Goal: Task Accomplishment & Management: Manage account settings

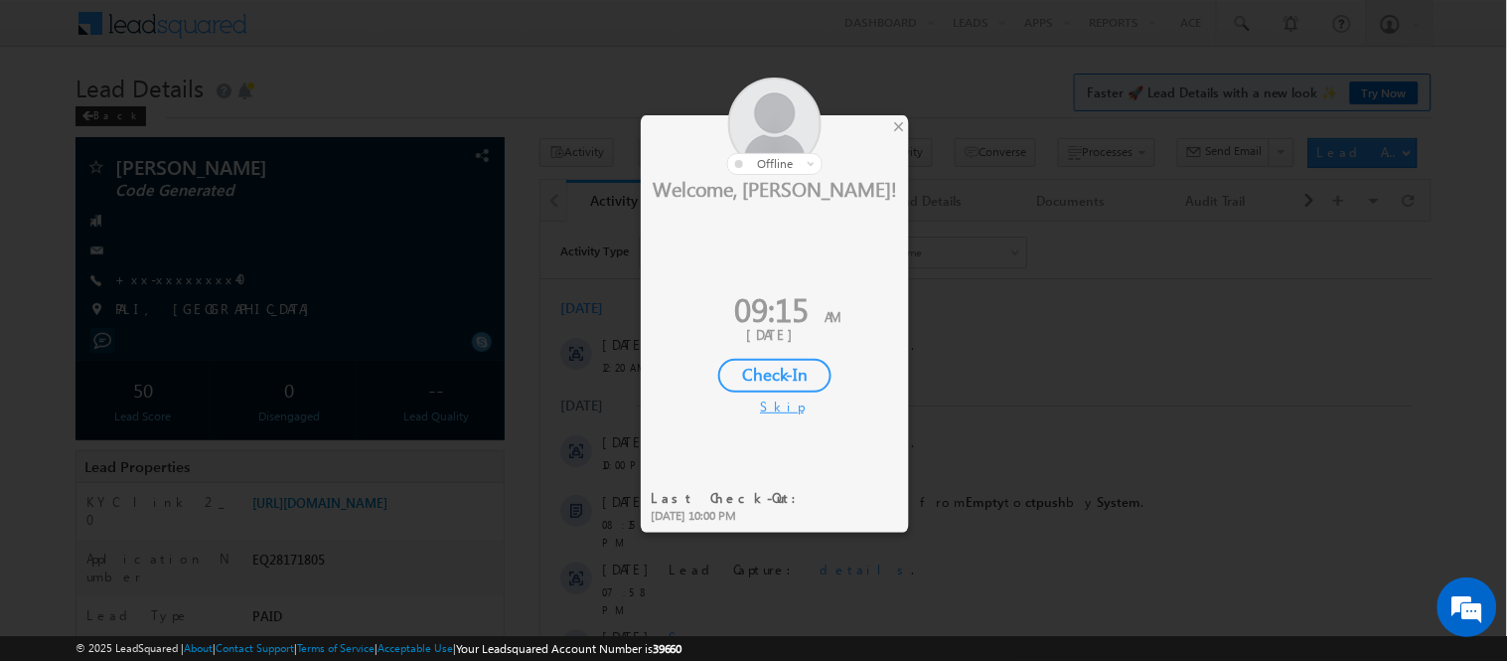
click at [745, 371] on div "Check-In" at bounding box center [774, 376] width 113 height 34
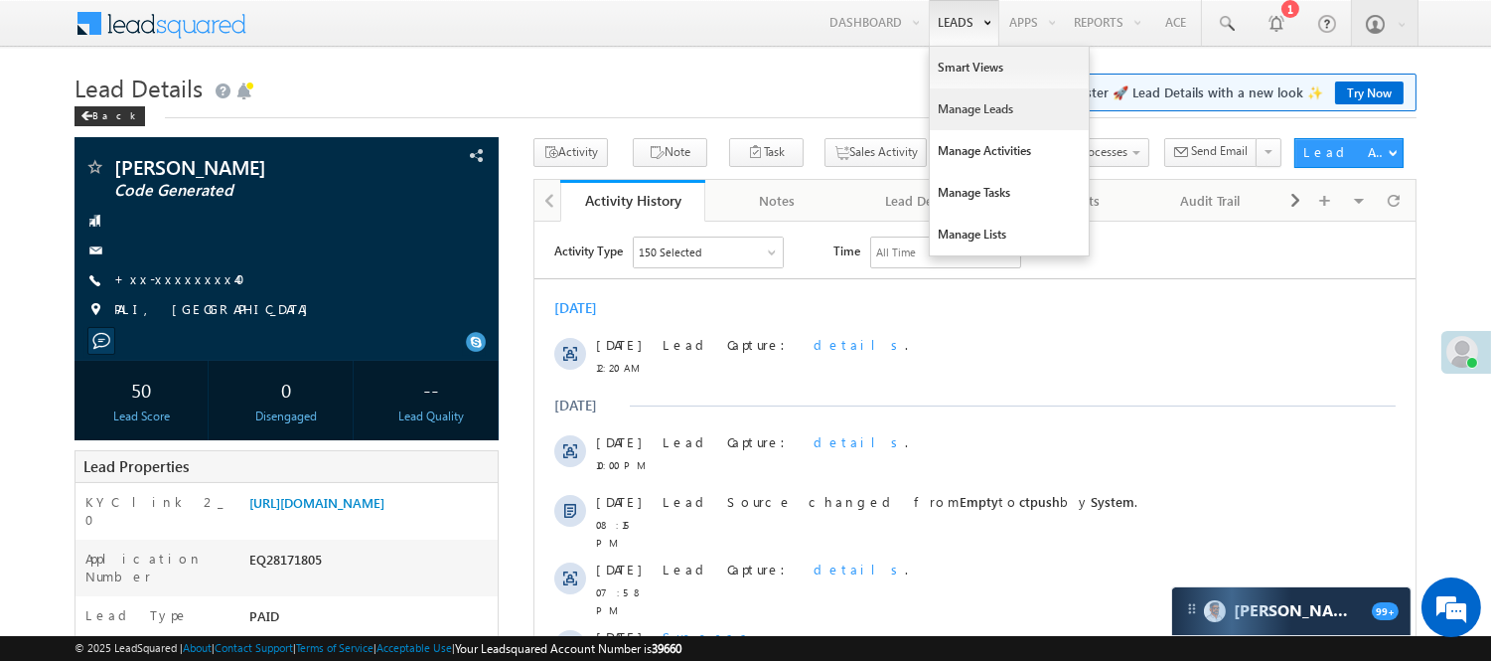
click at [981, 113] on link "Manage Leads" at bounding box center [1009, 109] width 159 height 42
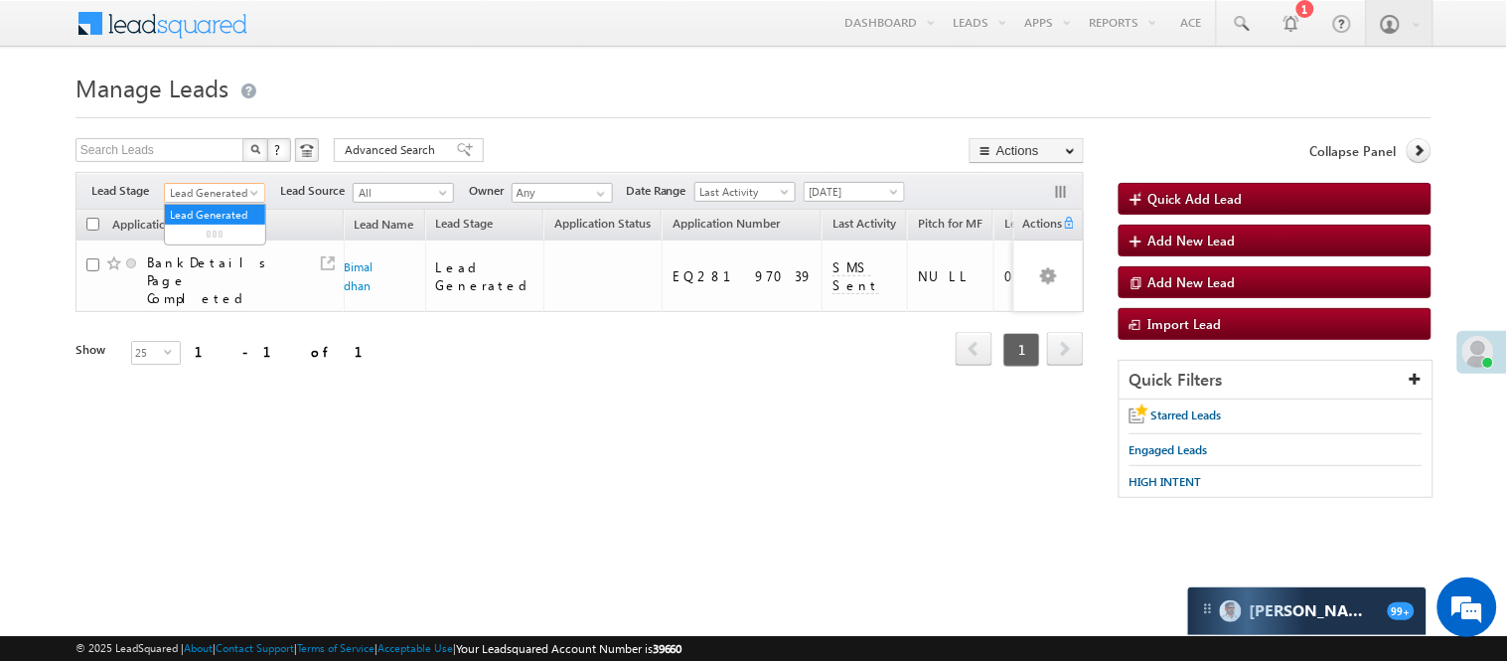
click at [209, 189] on span "Lead Generated" at bounding box center [212, 193] width 94 height 18
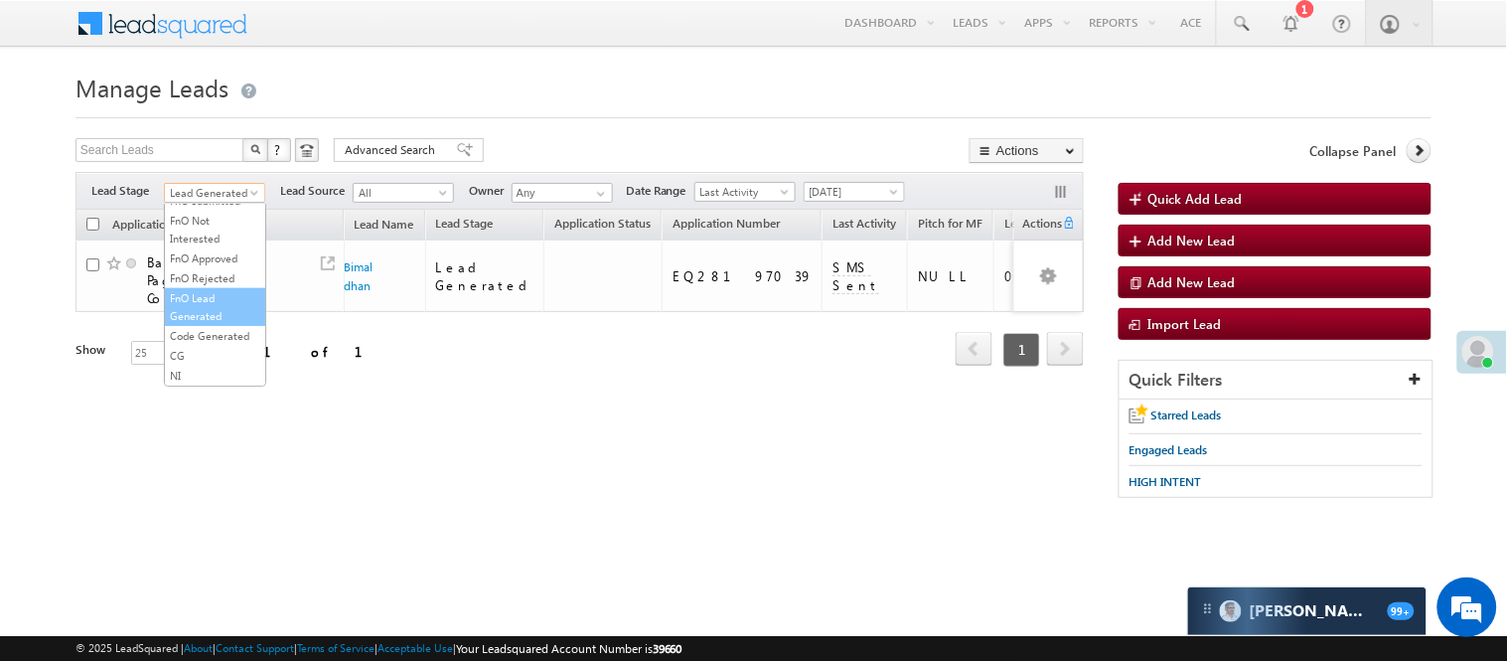
scroll to position [493, 0]
click at [195, 338] on link "Code Generated" at bounding box center [215, 336] width 100 height 18
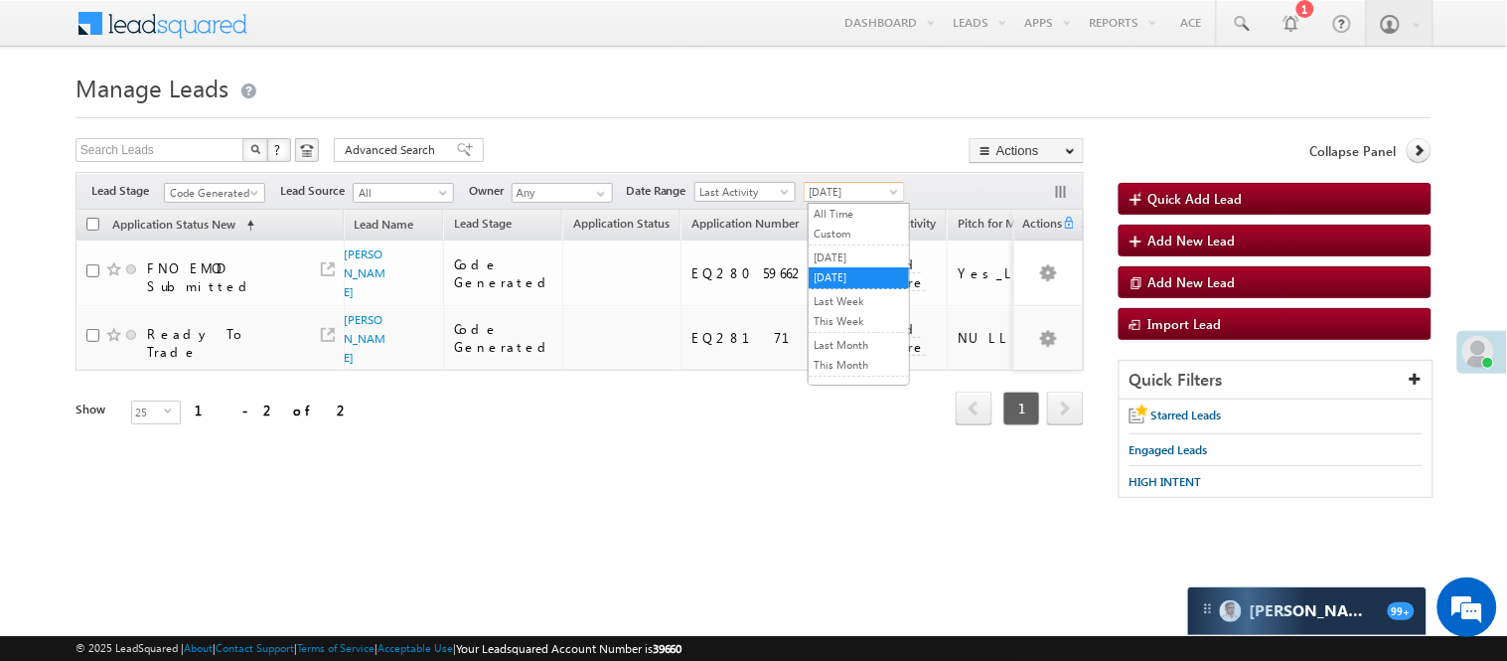
click at [865, 197] on span "[DATE]" at bounding box center [852, 192] width 94 height 18
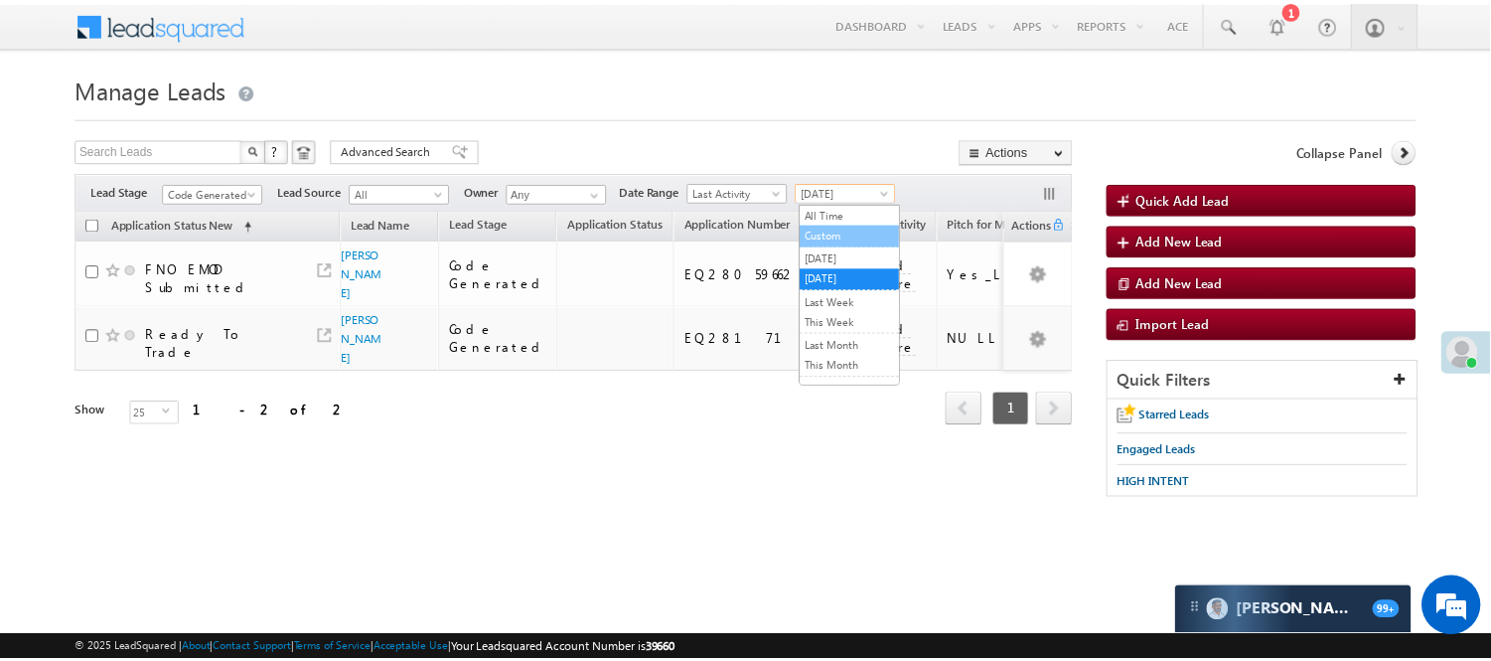
scroll to position [0, 0]
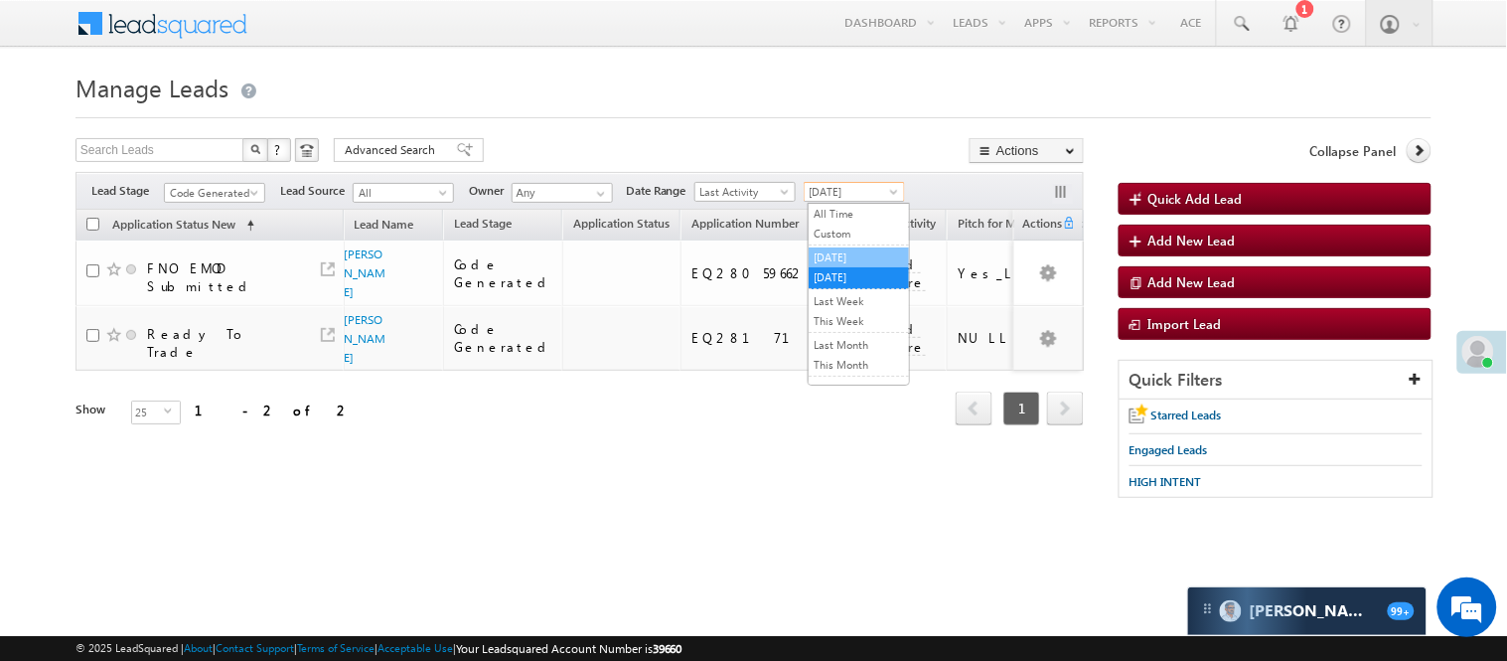
click at [850, 260] on link "[DATE]" at bounding box center [859, 257] width 100 height 18
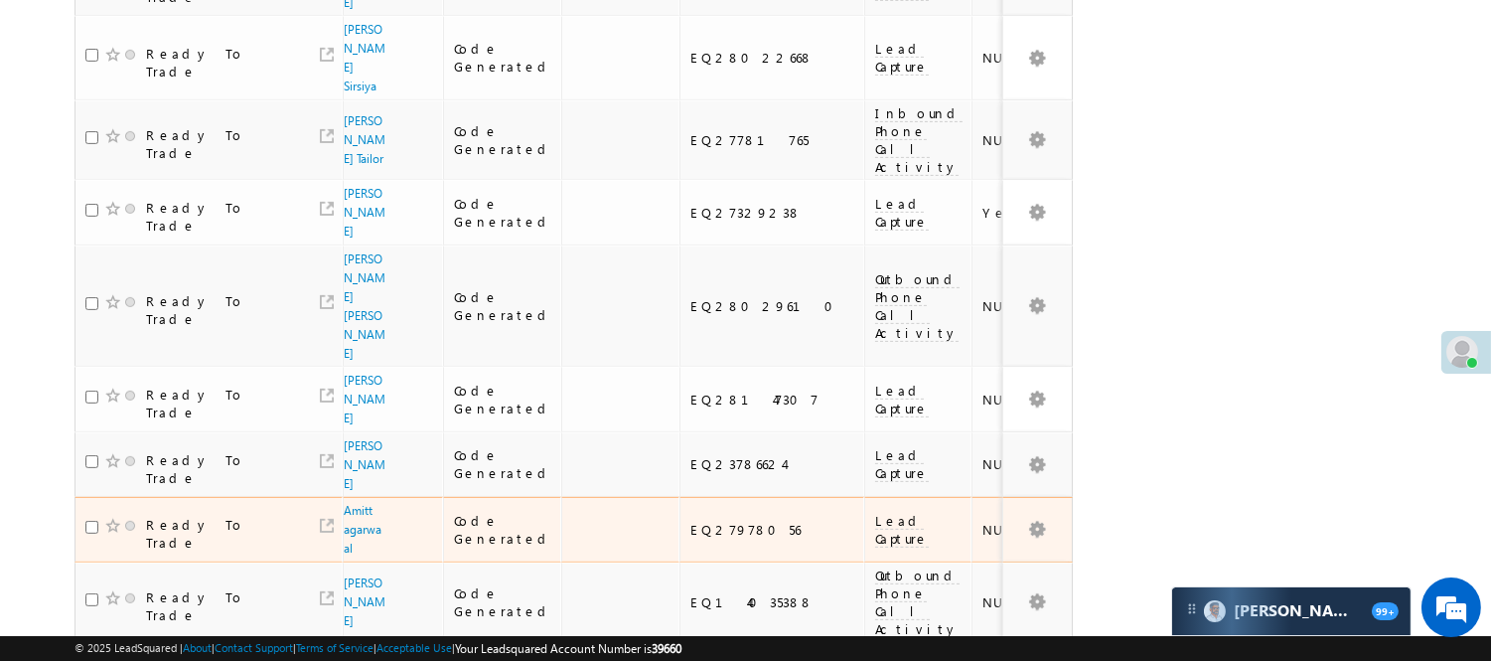
scroll to position [1364, 0]
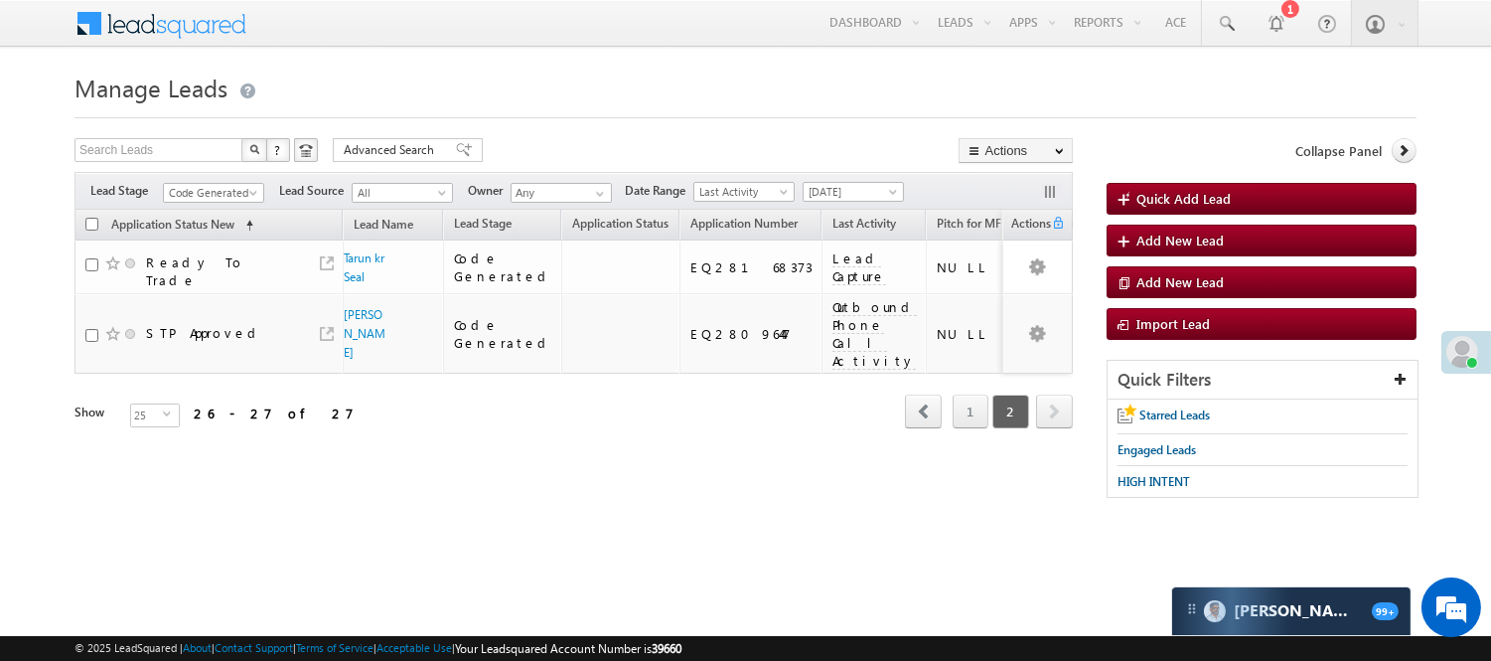
scroll to position [0, 0]
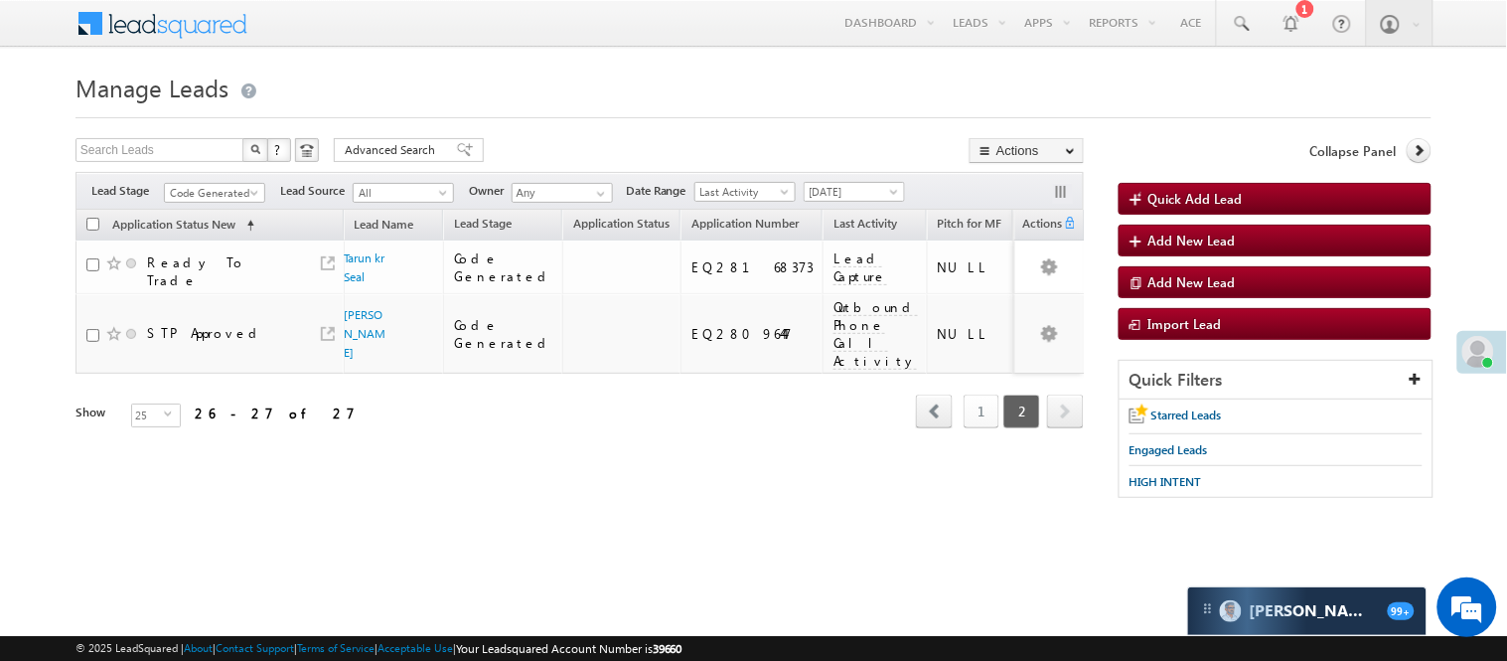
click at [983, 420] on link "1" at bounding box center [982, 411] width 36 height 34
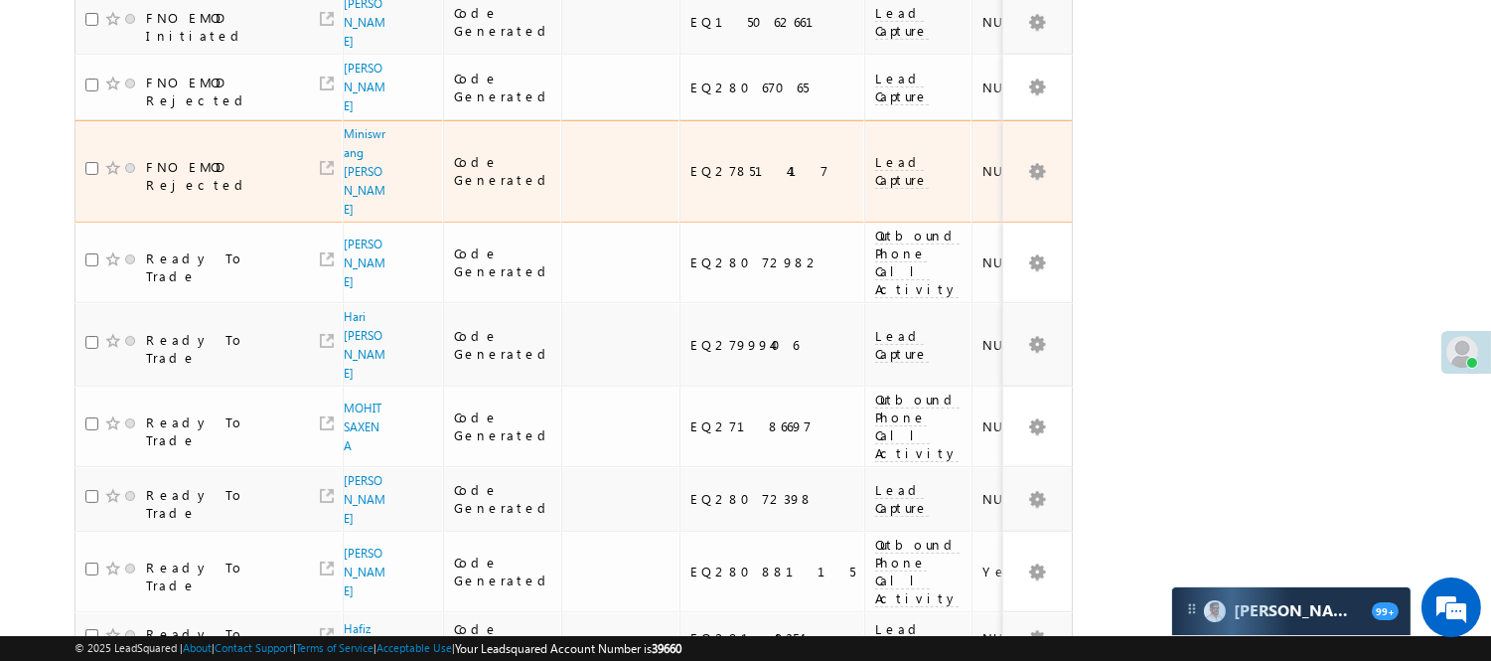
scroll to position [40, 0]
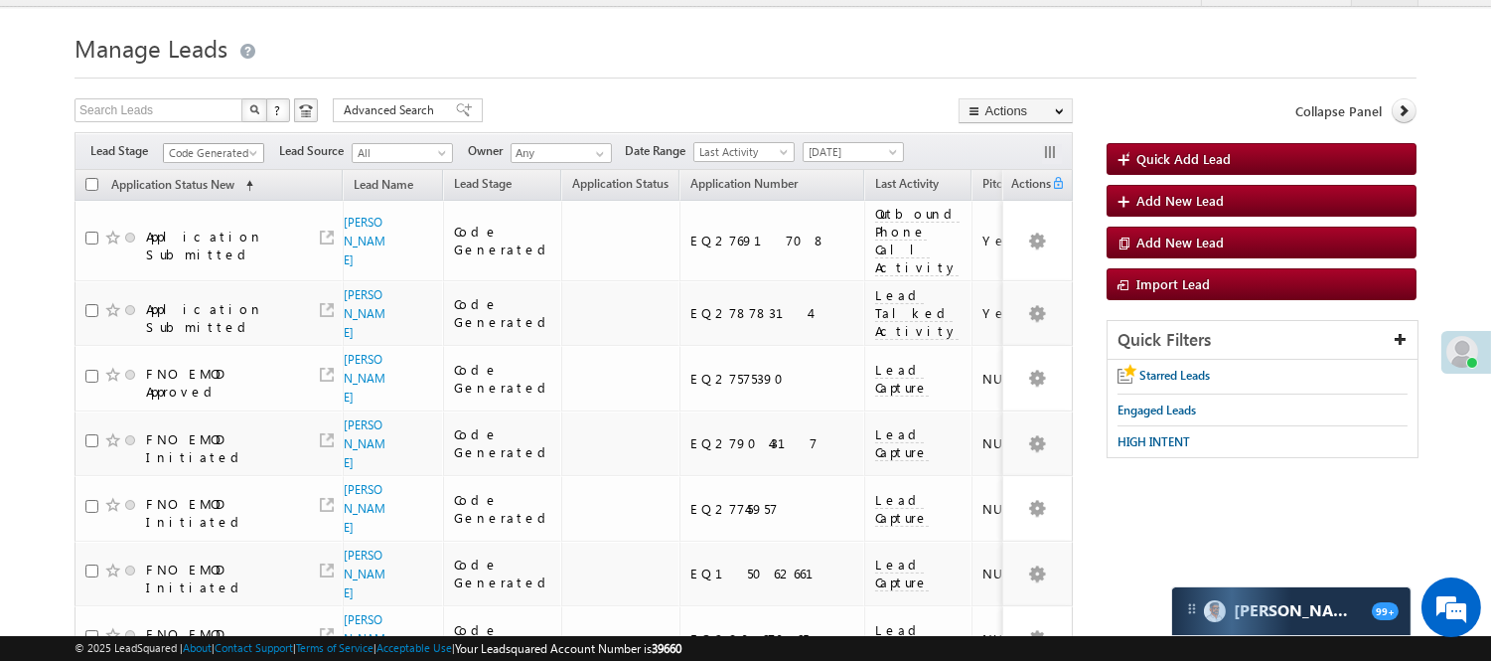
click at [203, 153] on span "Code Generated" at bounding box center [211, 153] width 94 height 18
click at [193, 204] on link "Lead Generated" at bounding box center [214, 195] width 100 height 18
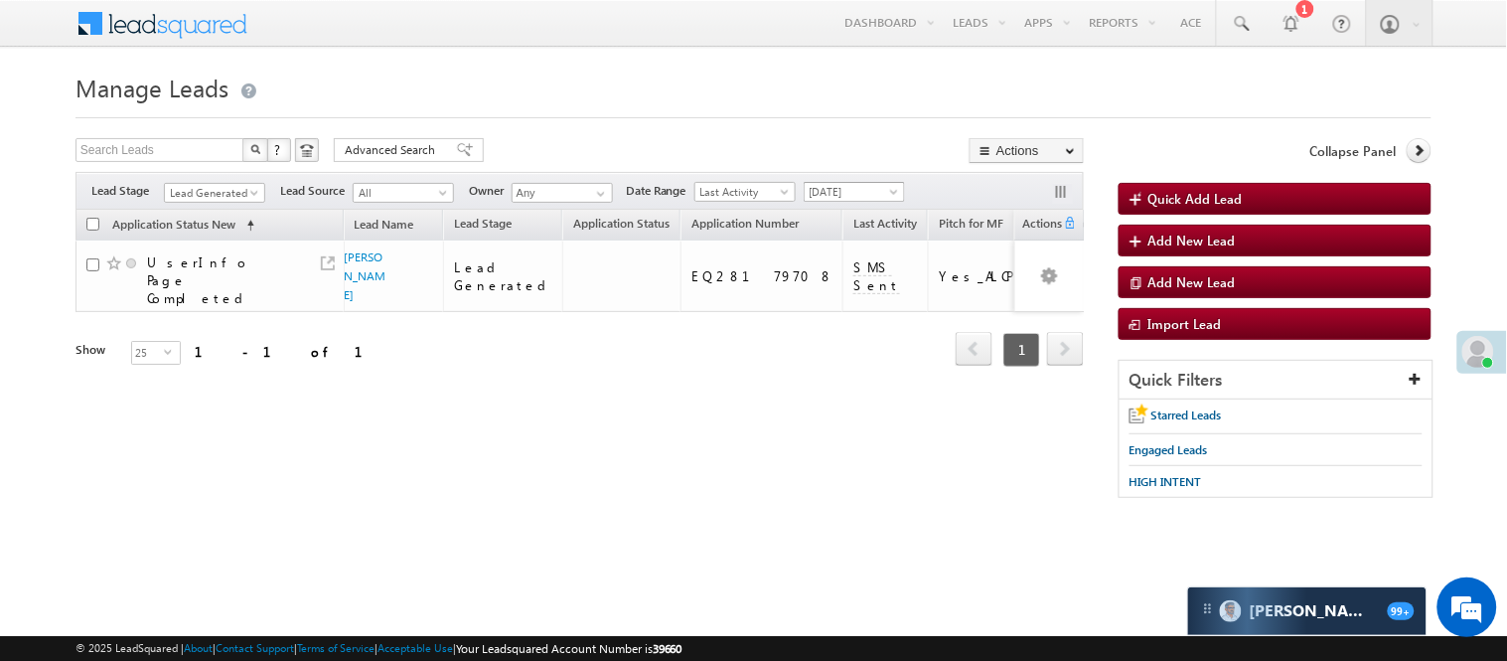
click at [871, 186] on span "[DATE]" at bounding box center [852, 192] width 94 height 18
click at [875, 278] on link "[DATE]" at bounding box center [859, 277] width 100 height 18
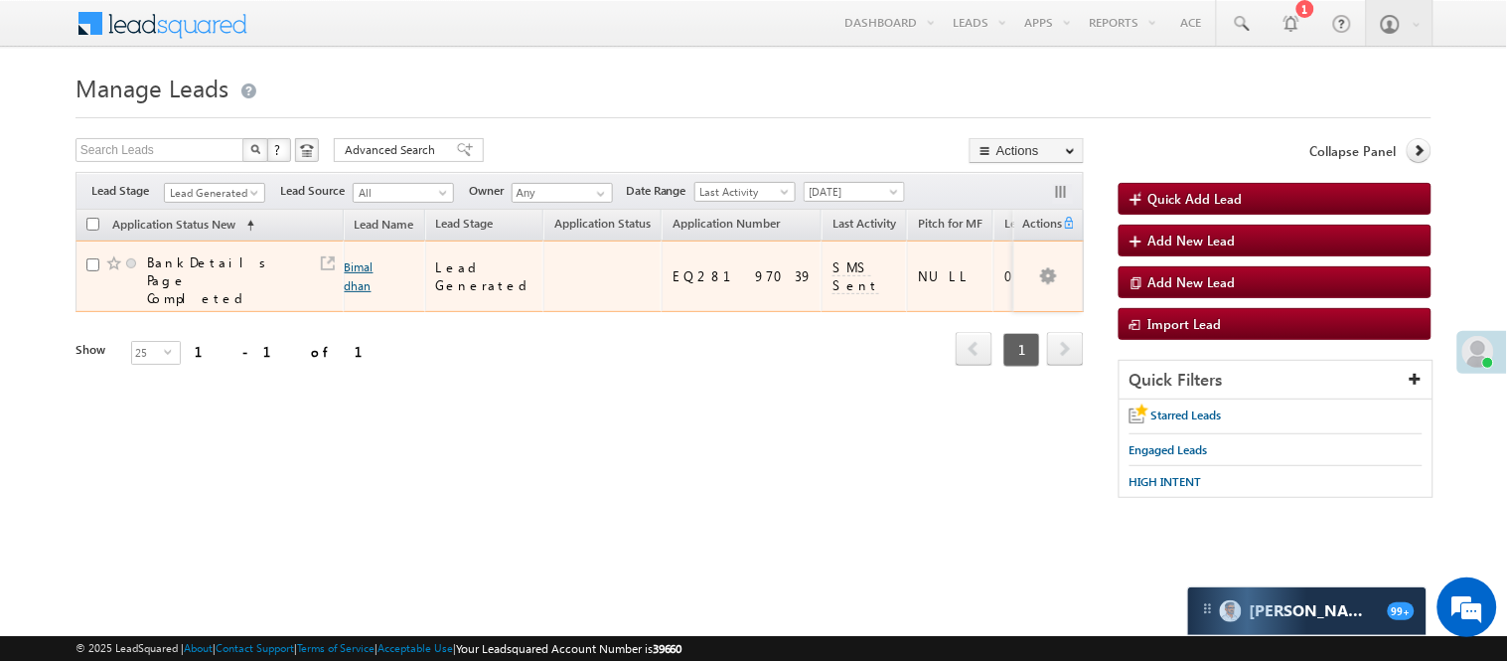
click at [363, 265] on link "Bimal dhan" at bounding box center [359, 276] width 29 height 34
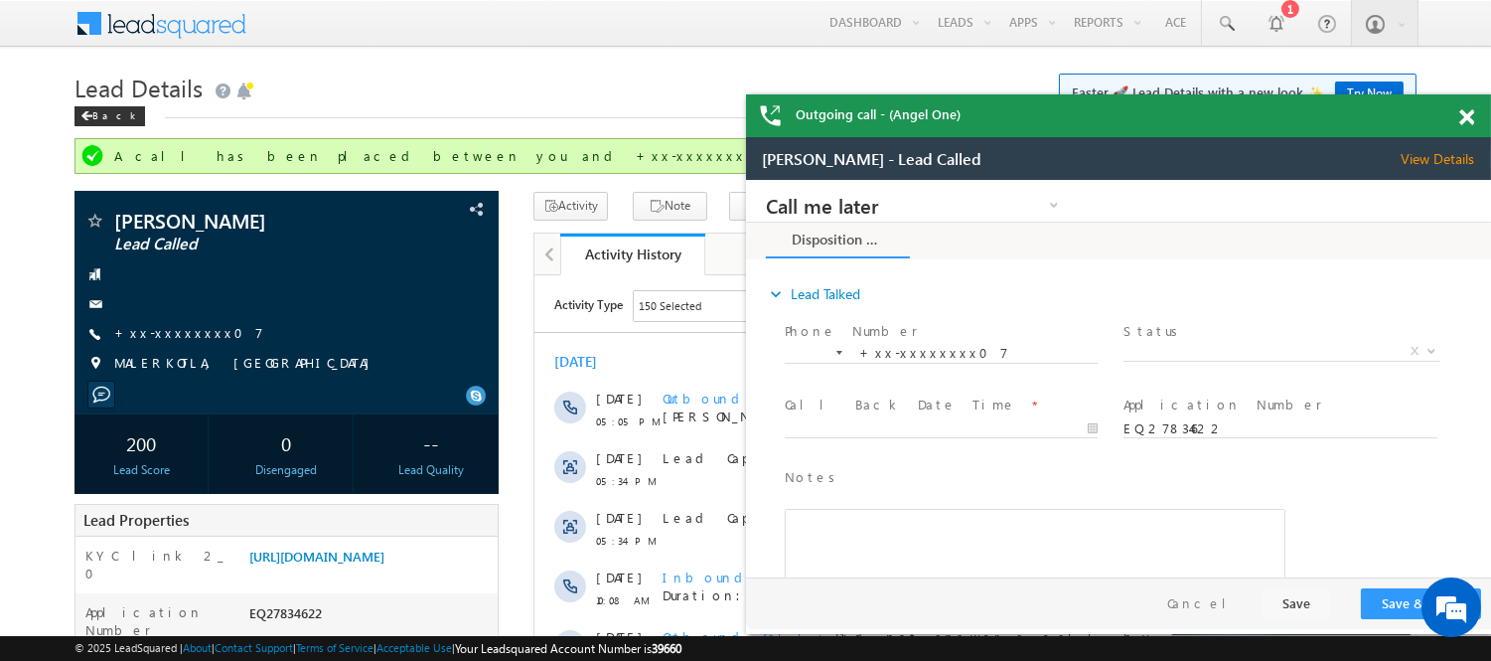
click at [1463, 113] on span at bounding box center [1466, 117] width 15 height 17
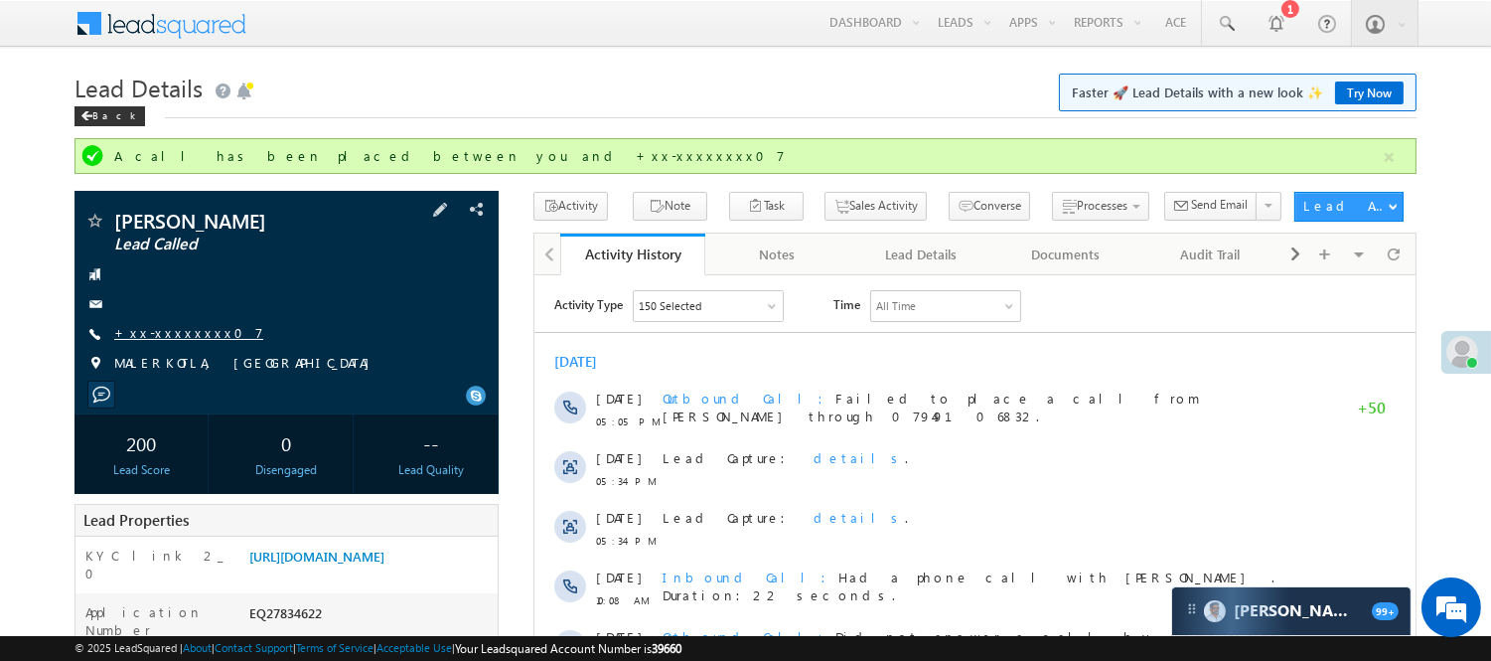
click at [171, 329] on link "+xx-xxxxxxxx07" at bounding box center [188, 332] width 149 height 17
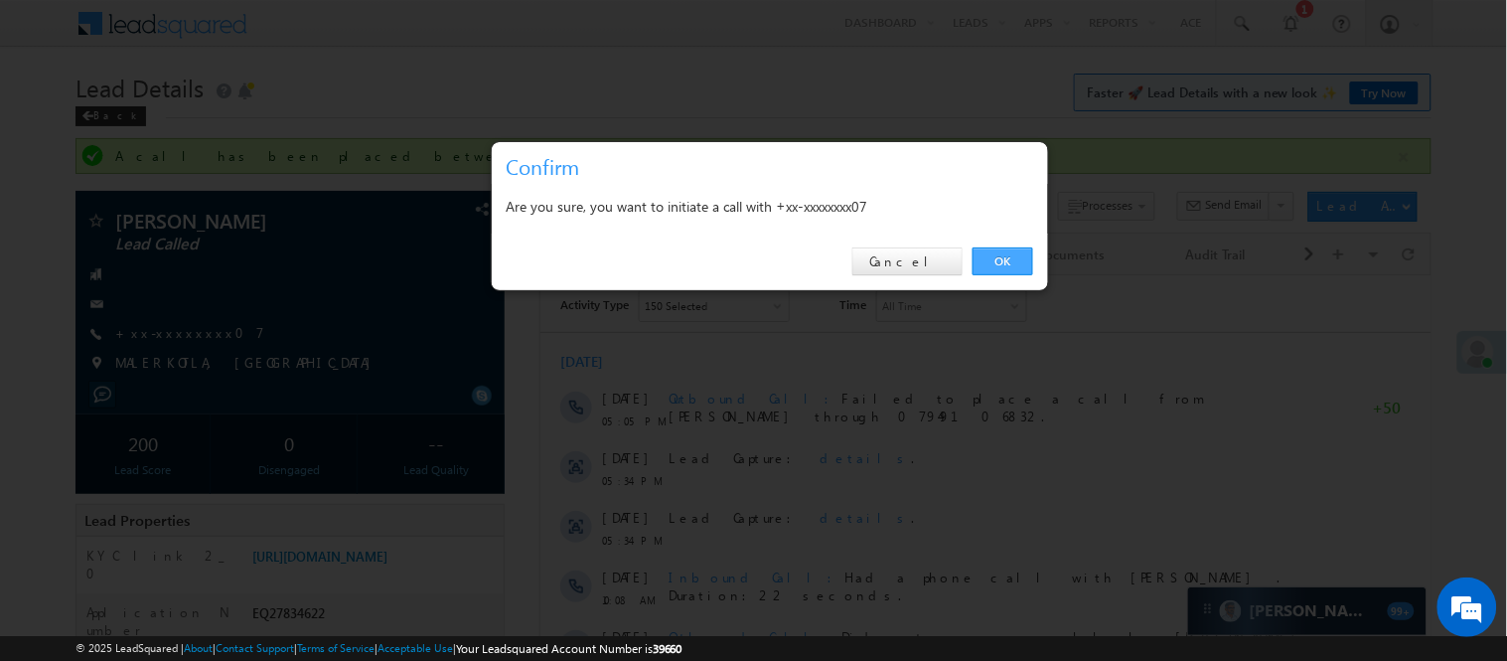
click at [1018, 254] on link "OK" at bounding box center [1002, 261] width 61 height 28
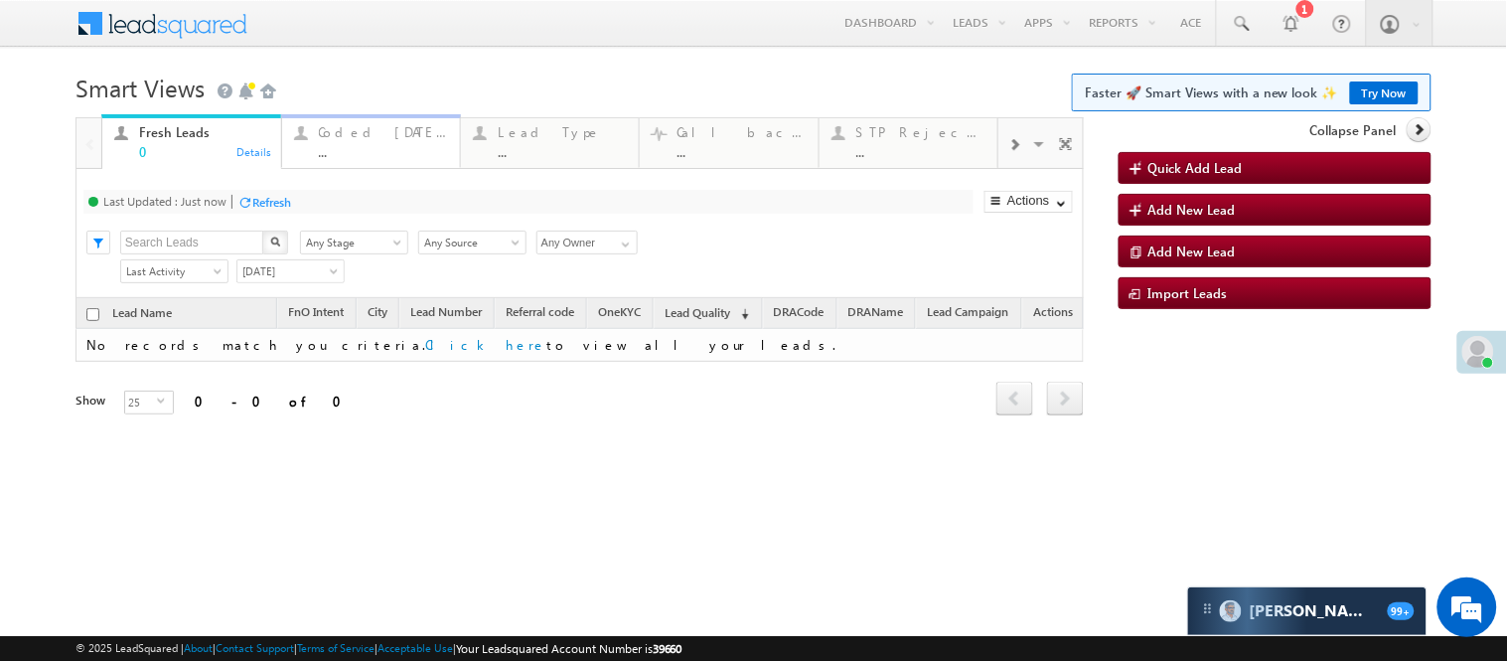
click at [359, 151] on div "..." at bounding box center [383, 151] width 129 height 15
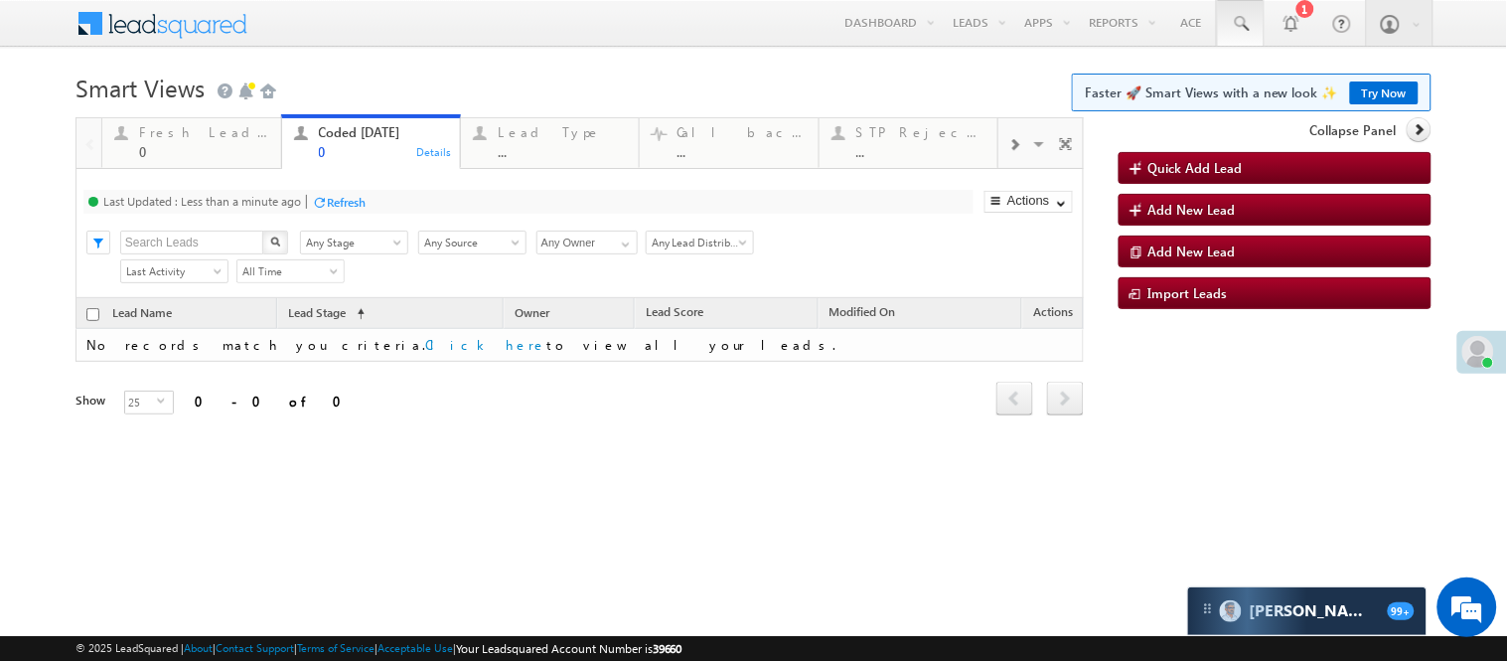
click at [1255, 23] on link at bounding box center [1241, 23] width 48 height 46
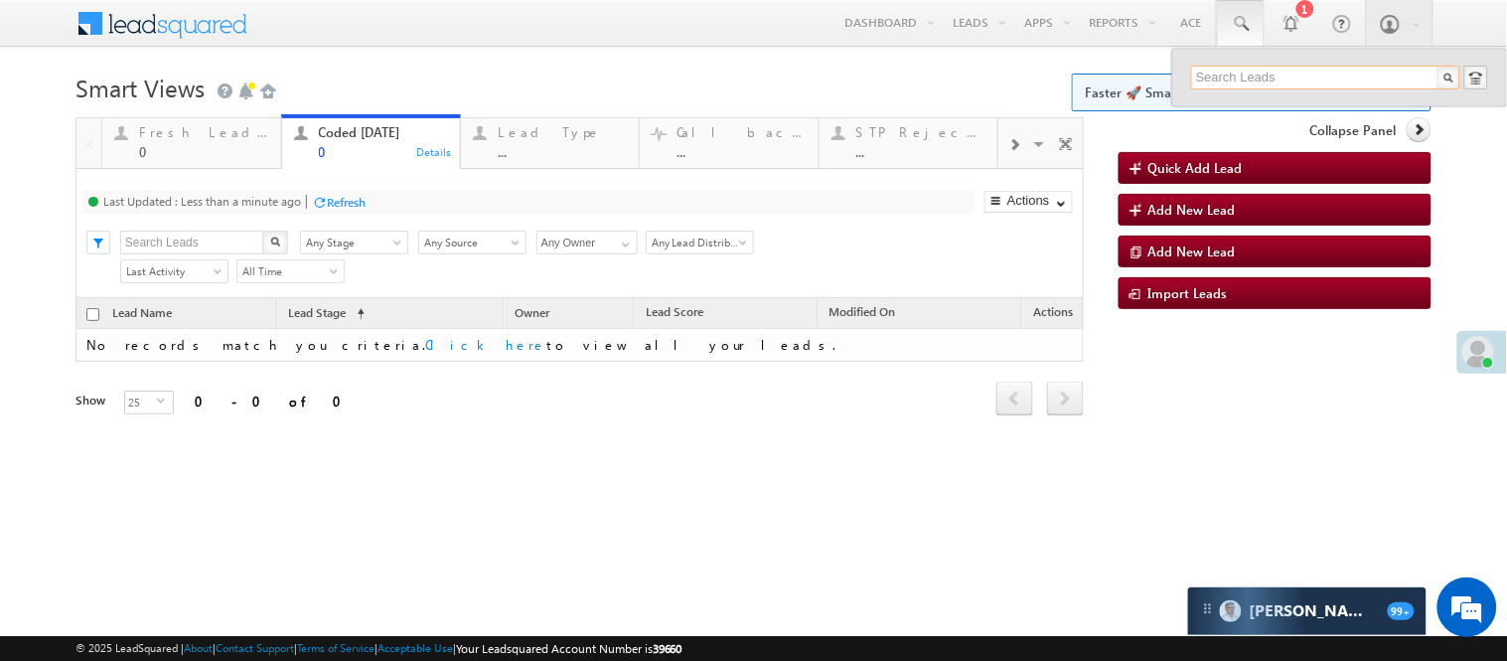
click at [1286, 80] on input "text" at bounding box center [1325, 78] width 269 height 24
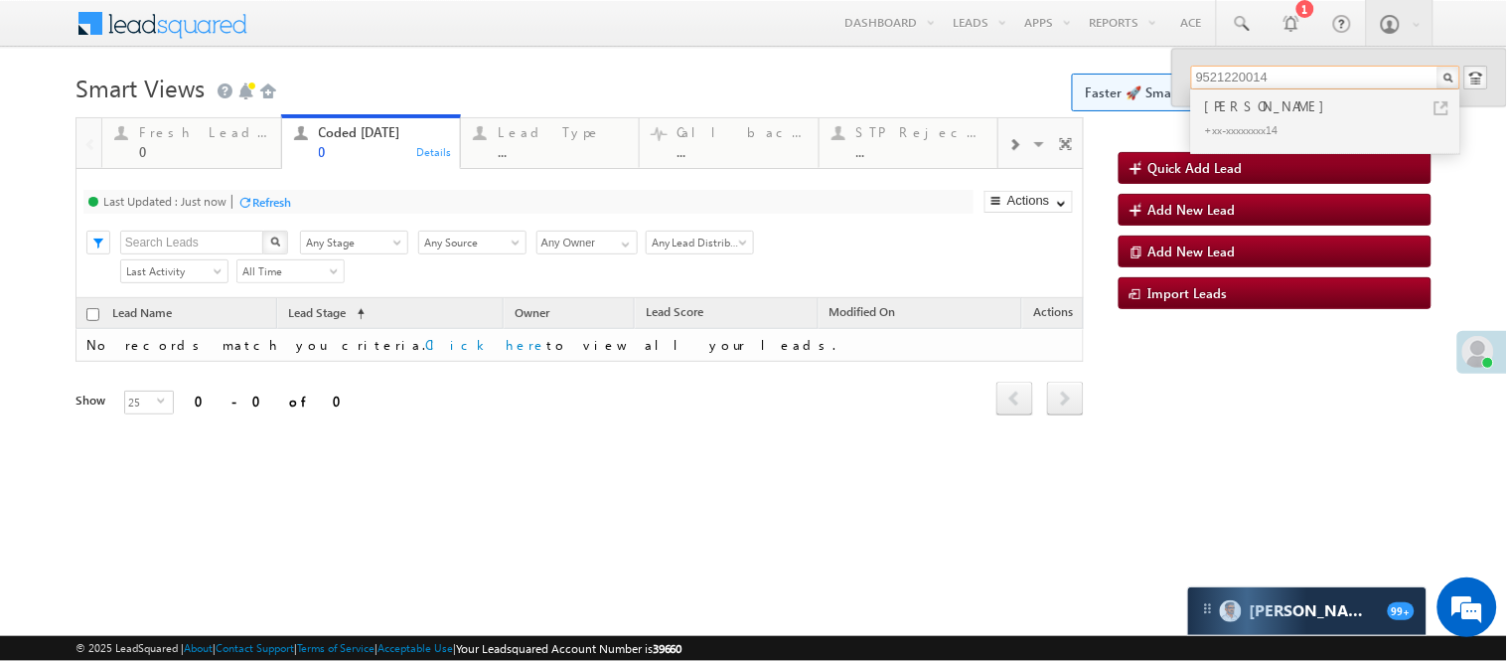
type input "9521220014"
click at [1288, 109] on div "[PERSON_NAME]" at bounding box center [1334, 106] width 266 height 22
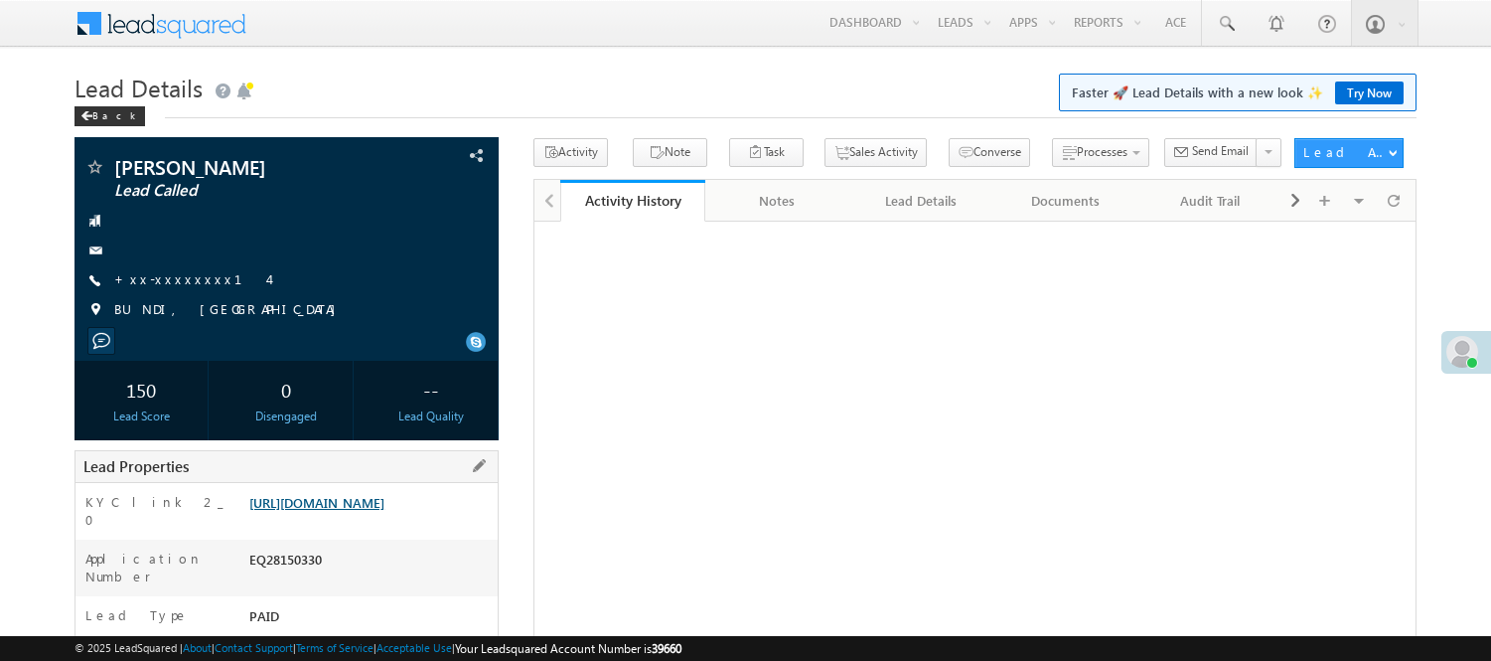
click at [384, 494] on link "[URL][DOMAIN_NAME]" at bounding box center [316, 502] width 135 height 17
